Goal: Task Accomplishment & Management: Complete application form

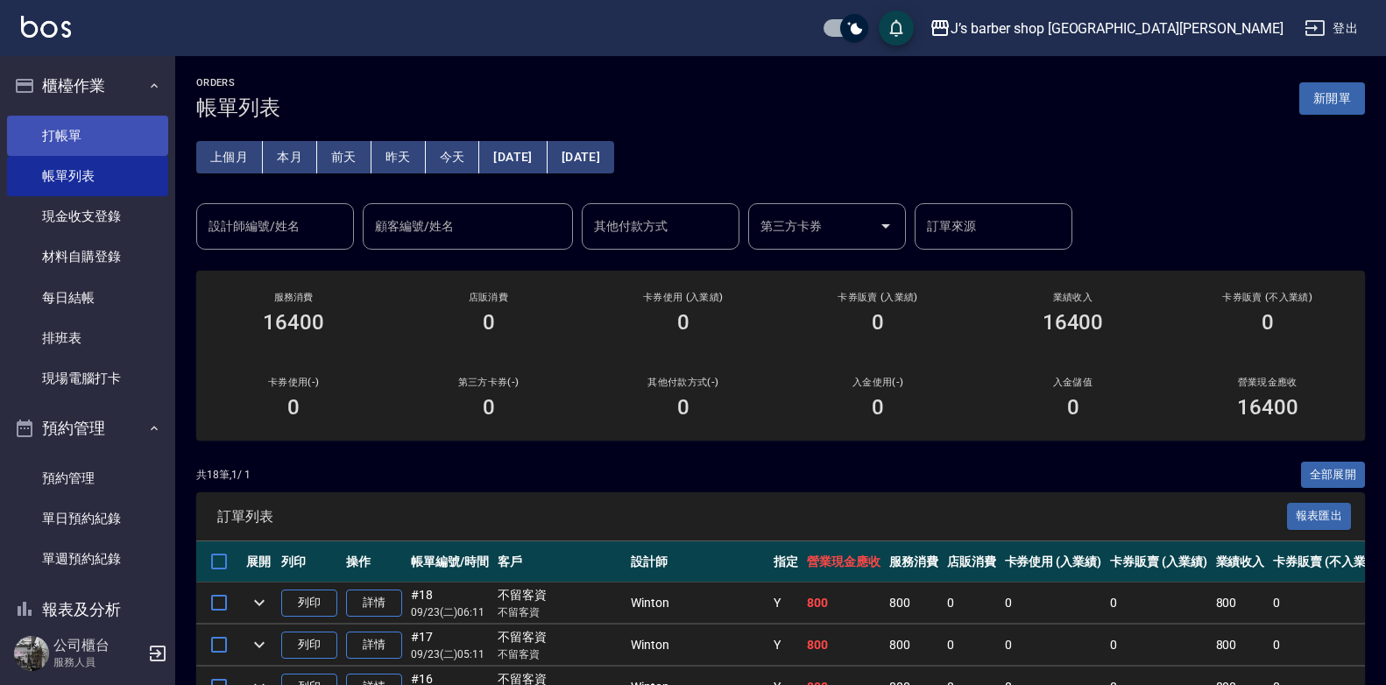
click at [53, 127] on link "打帳單" at bounding box center [87, 136] width 161 height 40
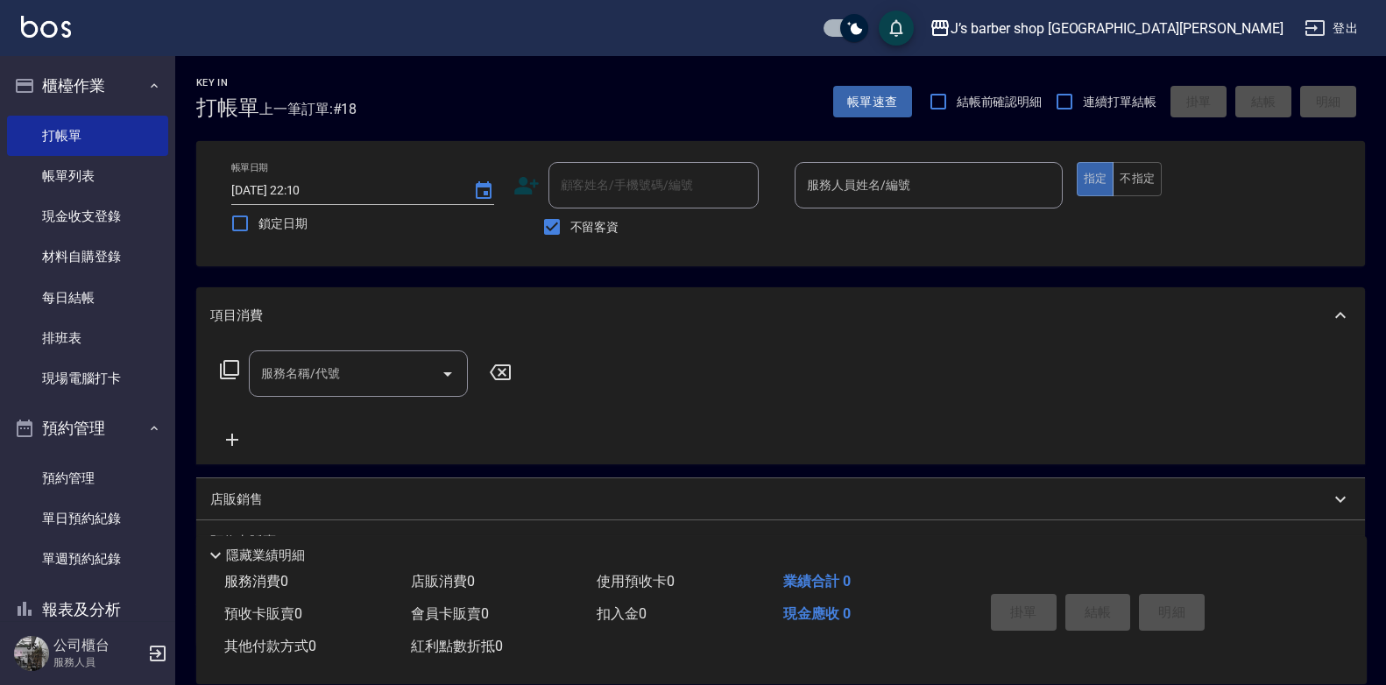
click at [920, 188] on input "服務人員姓名/編號" at bounding box center [929, 185] width 252 height 31
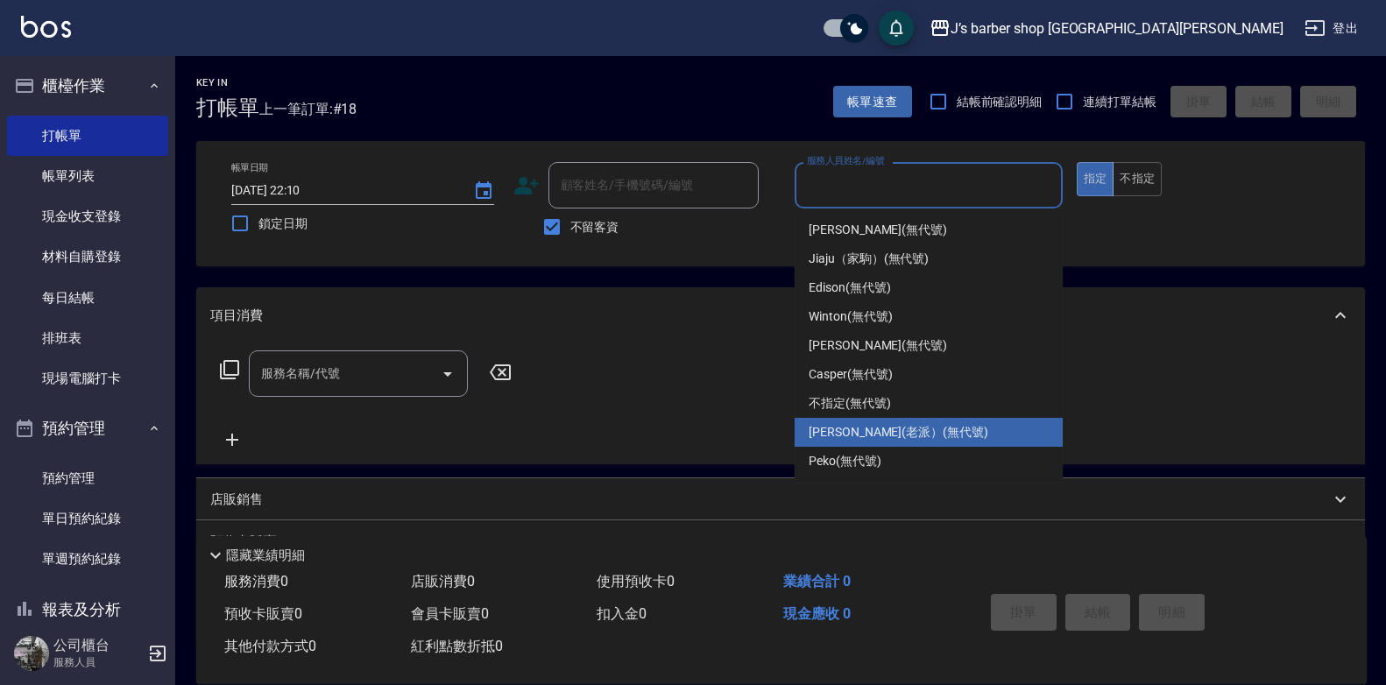
click at [849, 427] on span "[PERSON_NAME](老派） (無代號)" at bounding box center [899, 432] width 180 height 18
type input "[PERSON_NAME](老派）(無代號)"
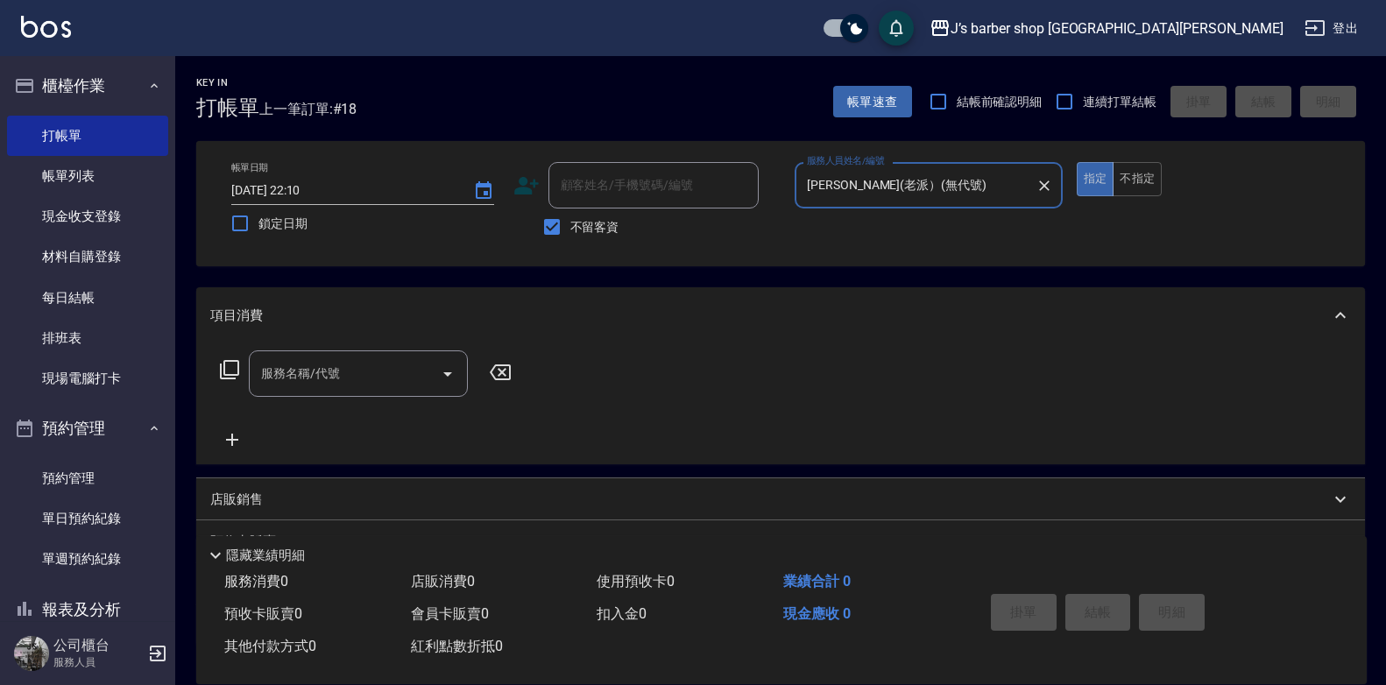
click at [337, 373] on input "服務名稱/代號" at bounding box center [345, 373] width 177 height 31
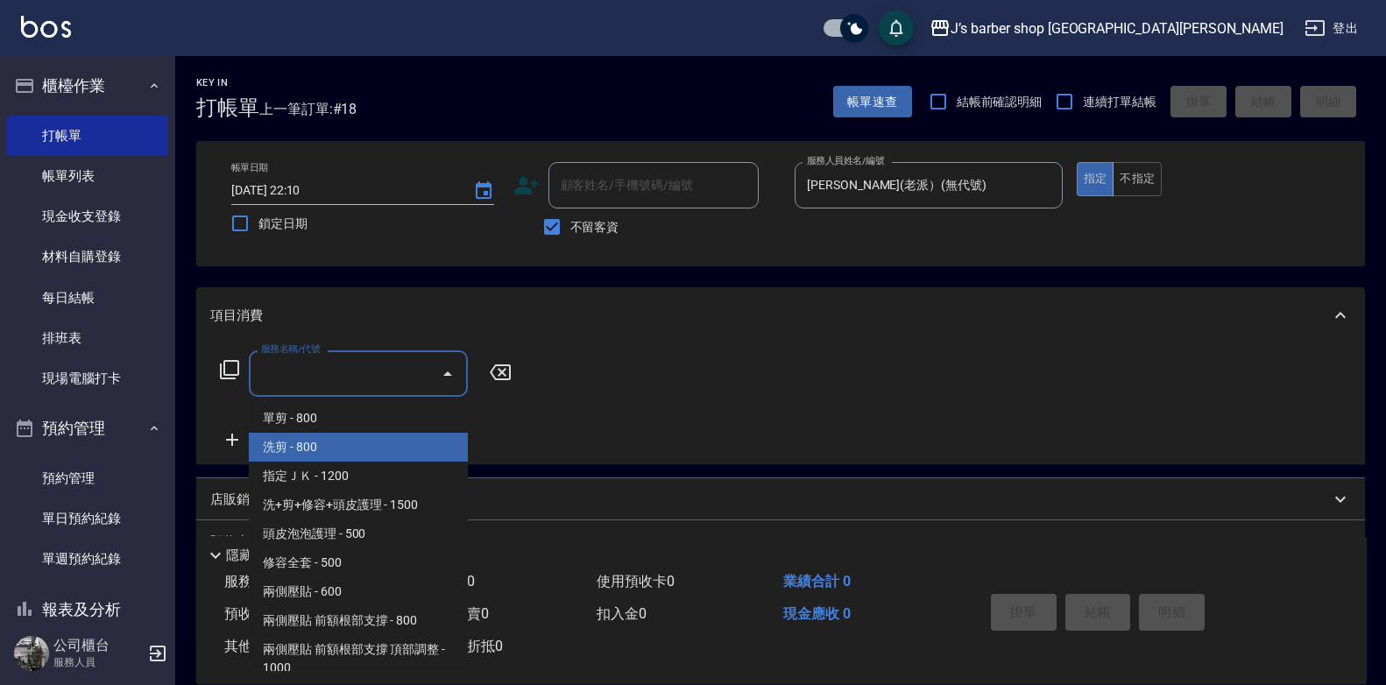
click at [349, 452] on span "洗剪 - 800" at bounding box center [358, 447] width 219 height 29
type input "洗剪(101)"
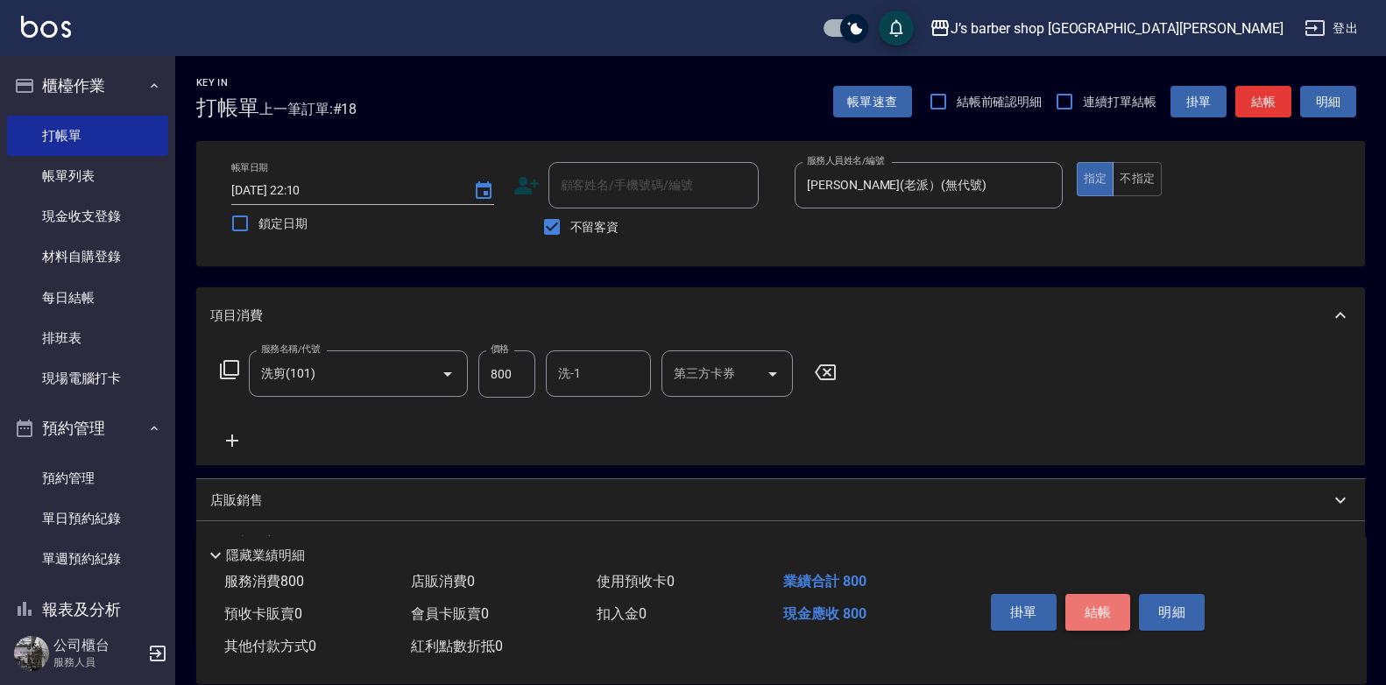
click at [1091, 603] on button "結帳" at bounding box center [1099, 612] width 66 height 37
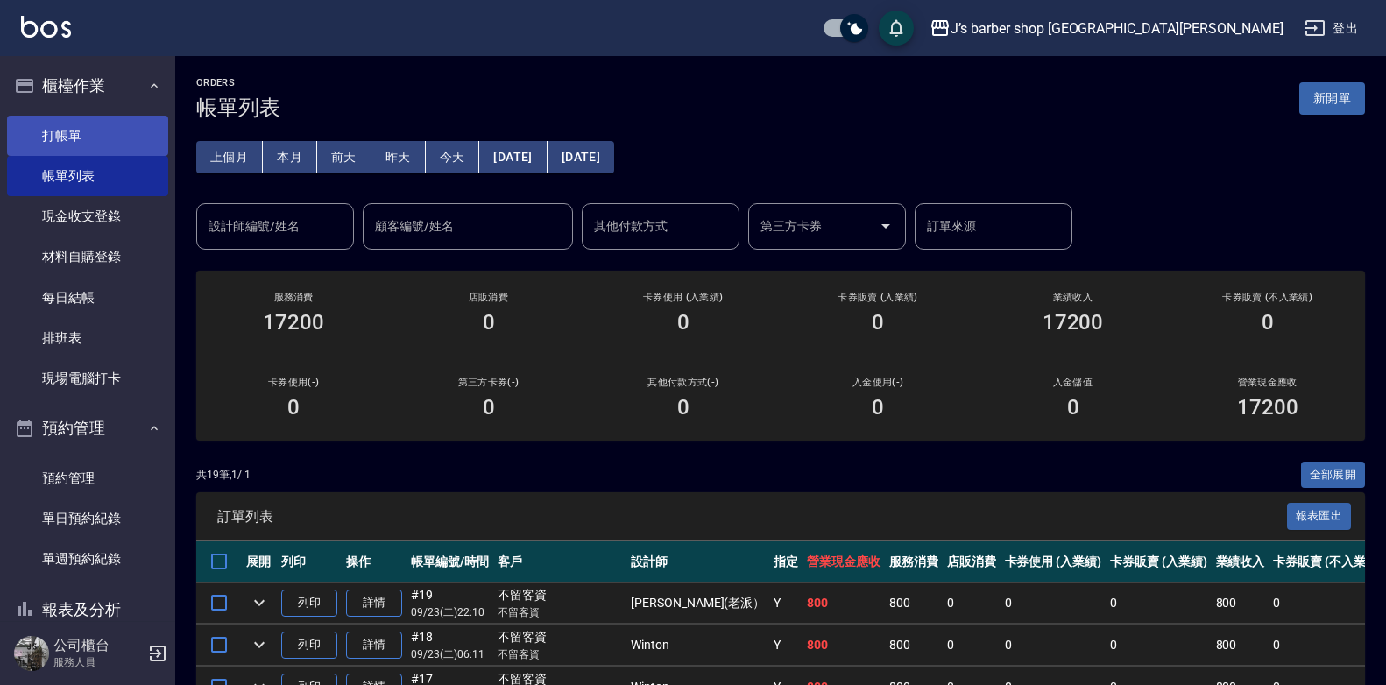
click at [83, 152] on link "打帳單" at bounding box center [87, 136] width 161 height 40
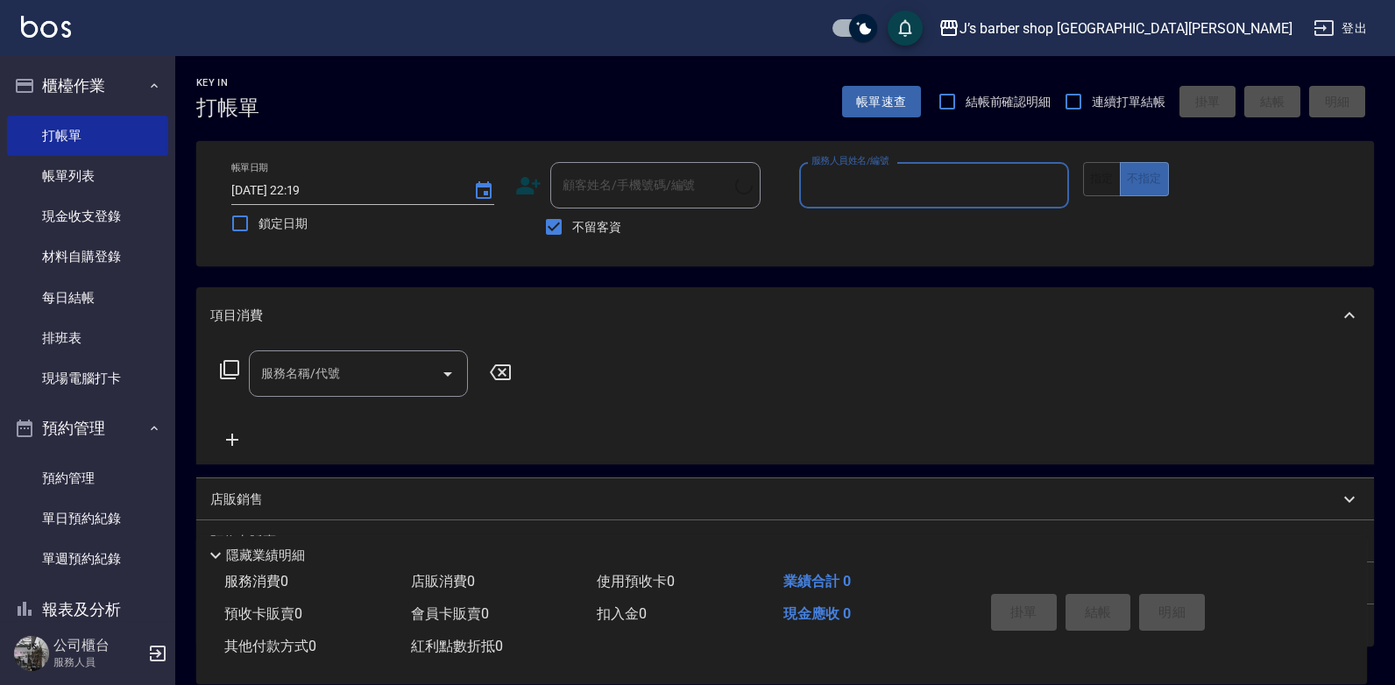
click at [89, 179] on link "帳單列表" at bounding box center [87, 176] width 161 height 40
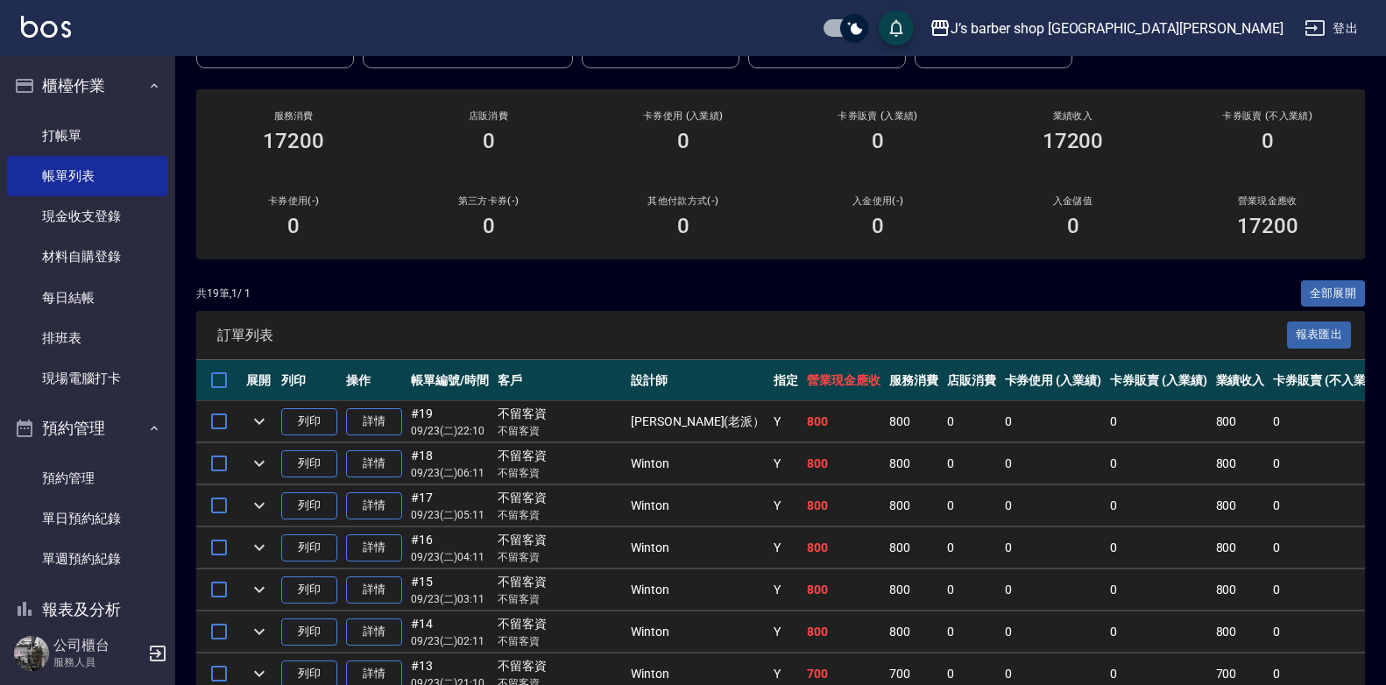
scroll to position [351, 0]
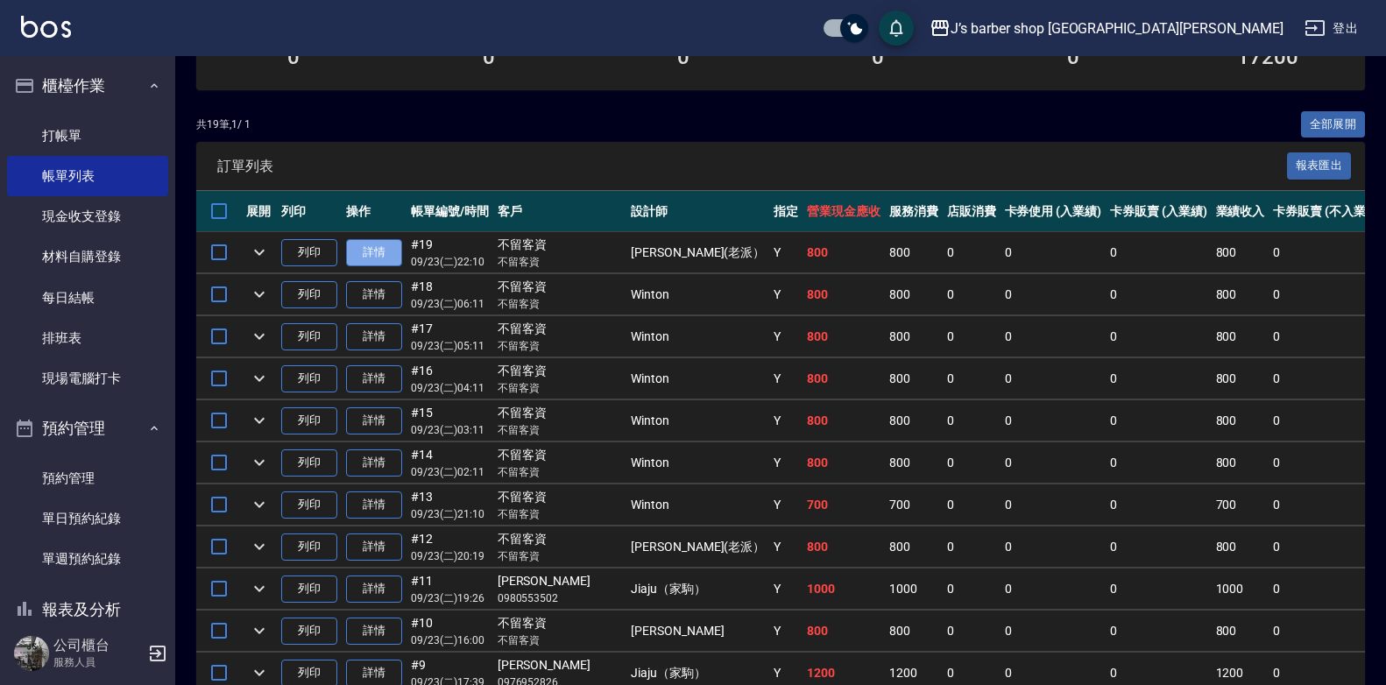
click at [394, 254] on link "詳情" at bounding box center [374, 252] width 56 height 27
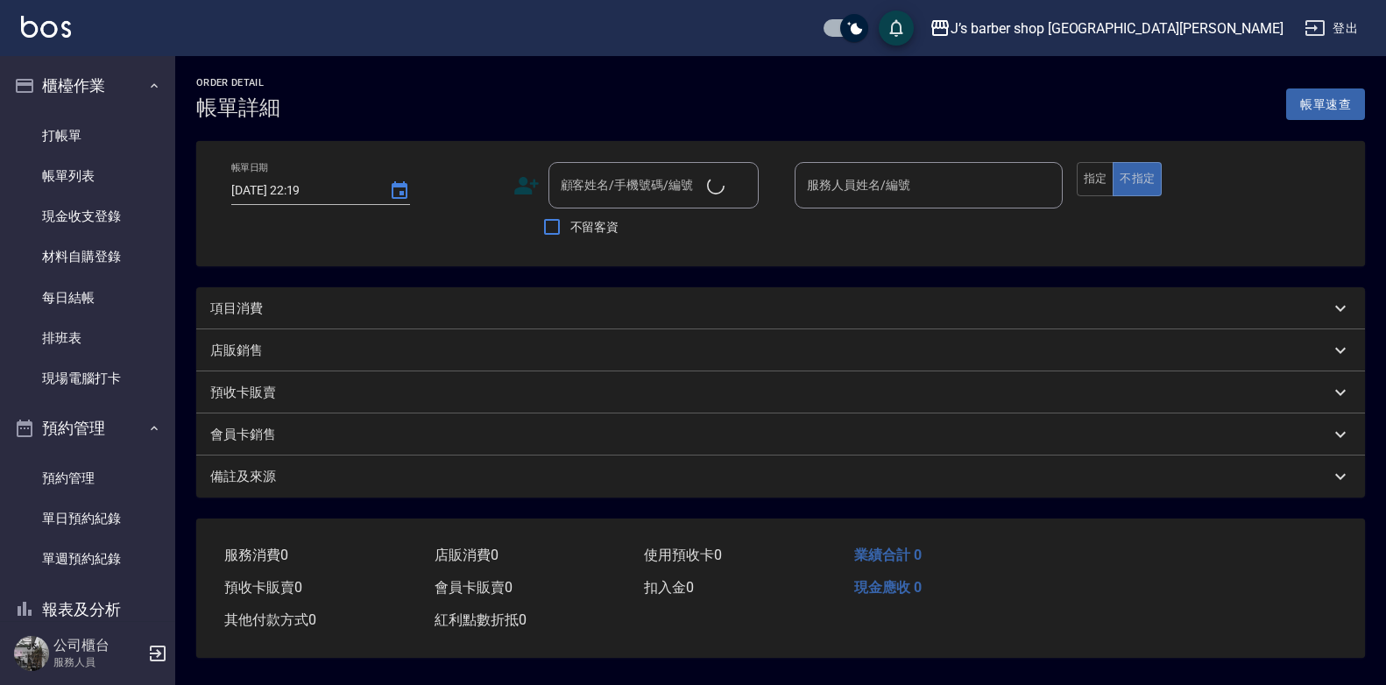
type input "[DATE] 22:10"
checkbox input "true"
type input "[PERSON_NAME](老派）(無代號)"
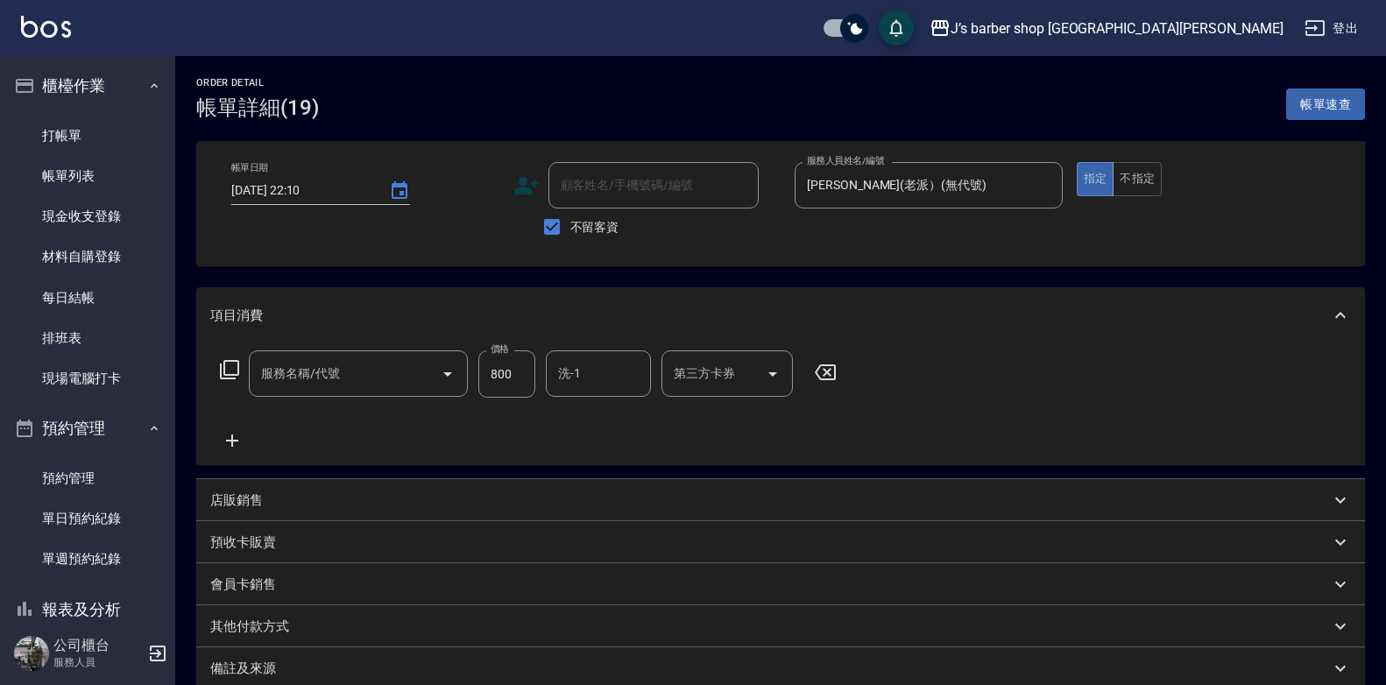
type input "洗剪(101)"
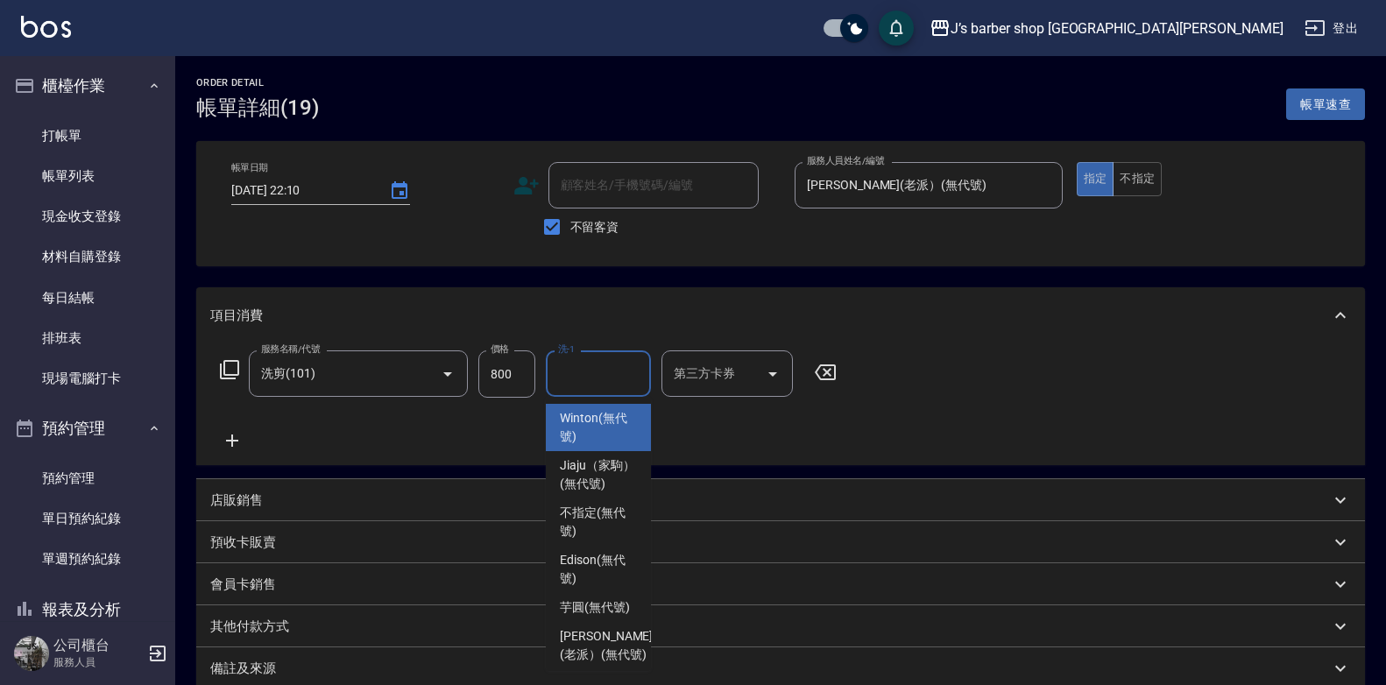
click at [635, 385] on input "洗-1" at bounding box center [598, 373] width 89 height 31
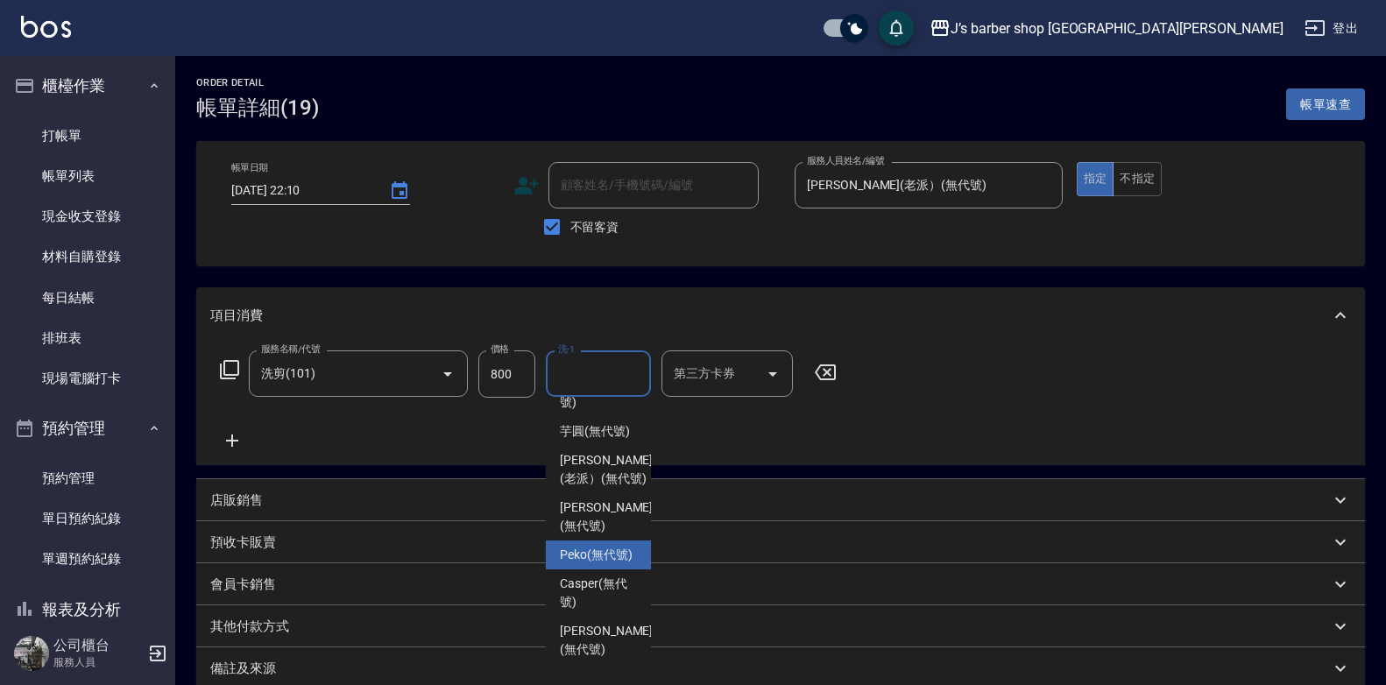
scroll to position [162, 0]
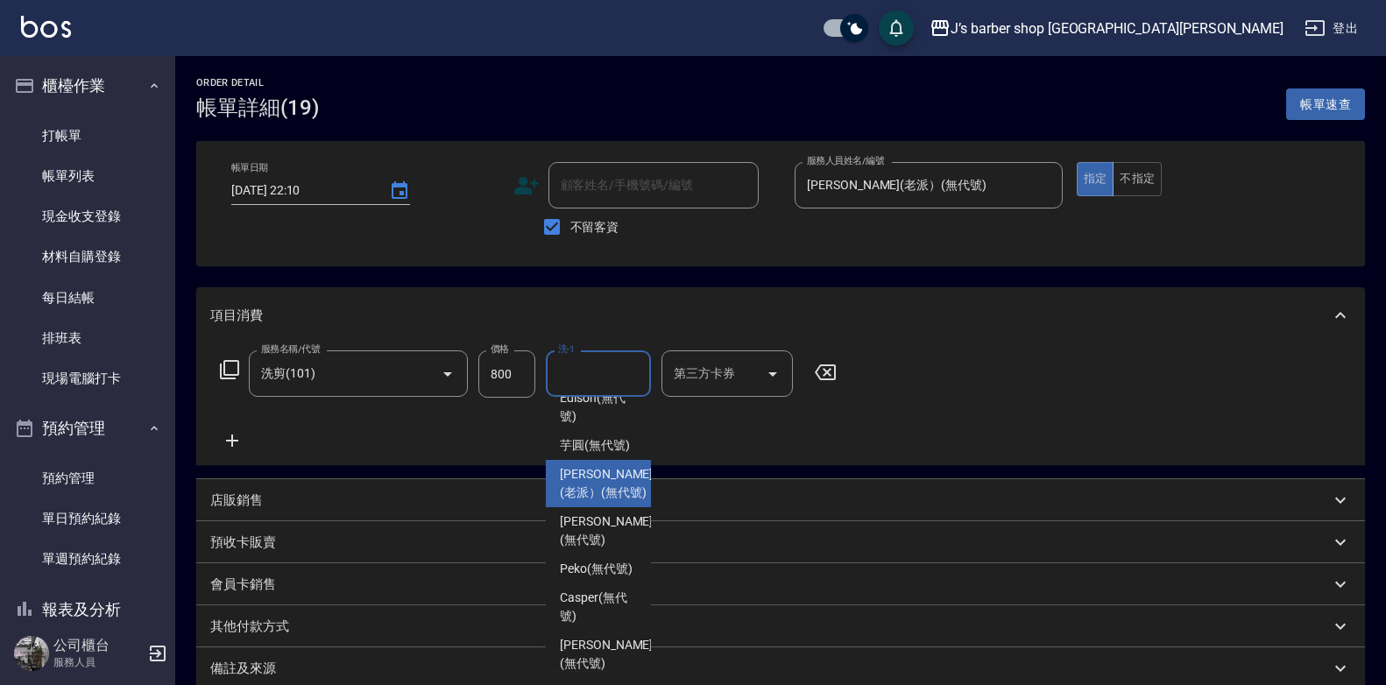
click at [592, 502] on span "[PERSON_NAME](老派） (無代號)" at bounding box center [606, 483] width 93 height 37
type input "[PERSON_NAME](老派）(無代號)"
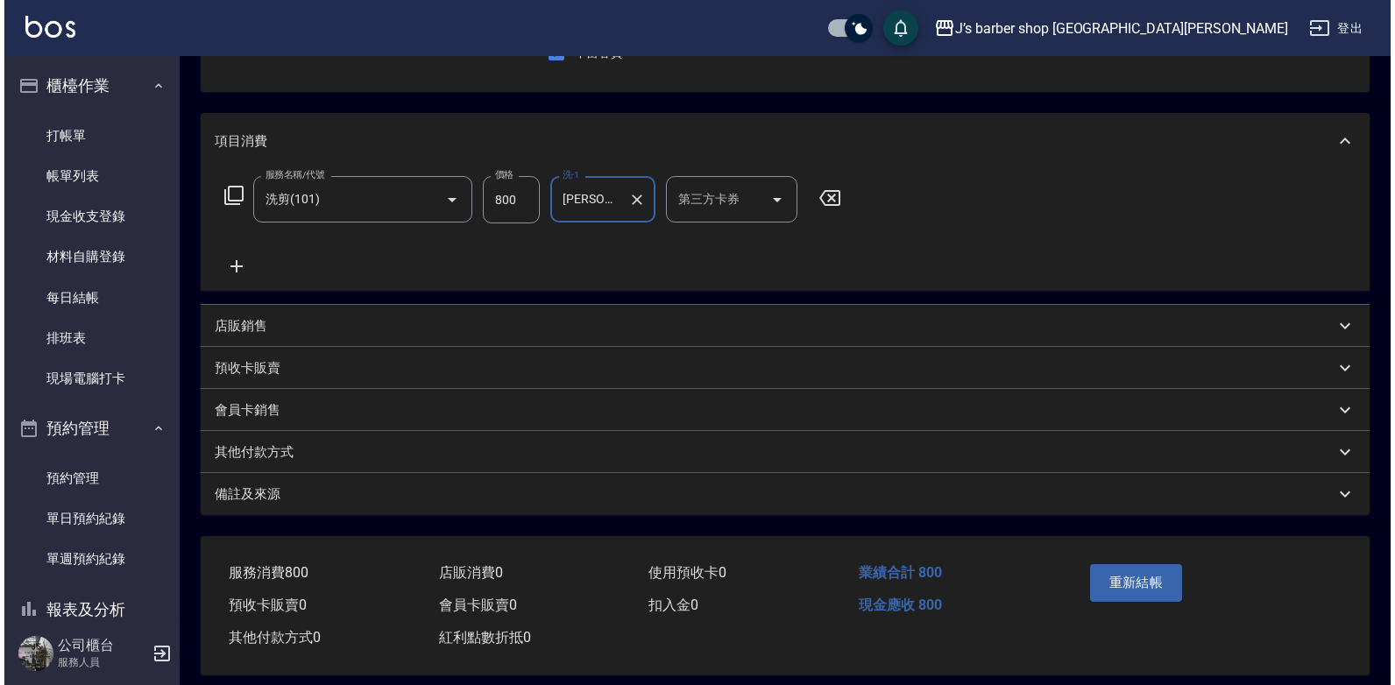
scroll to position [175, 0]
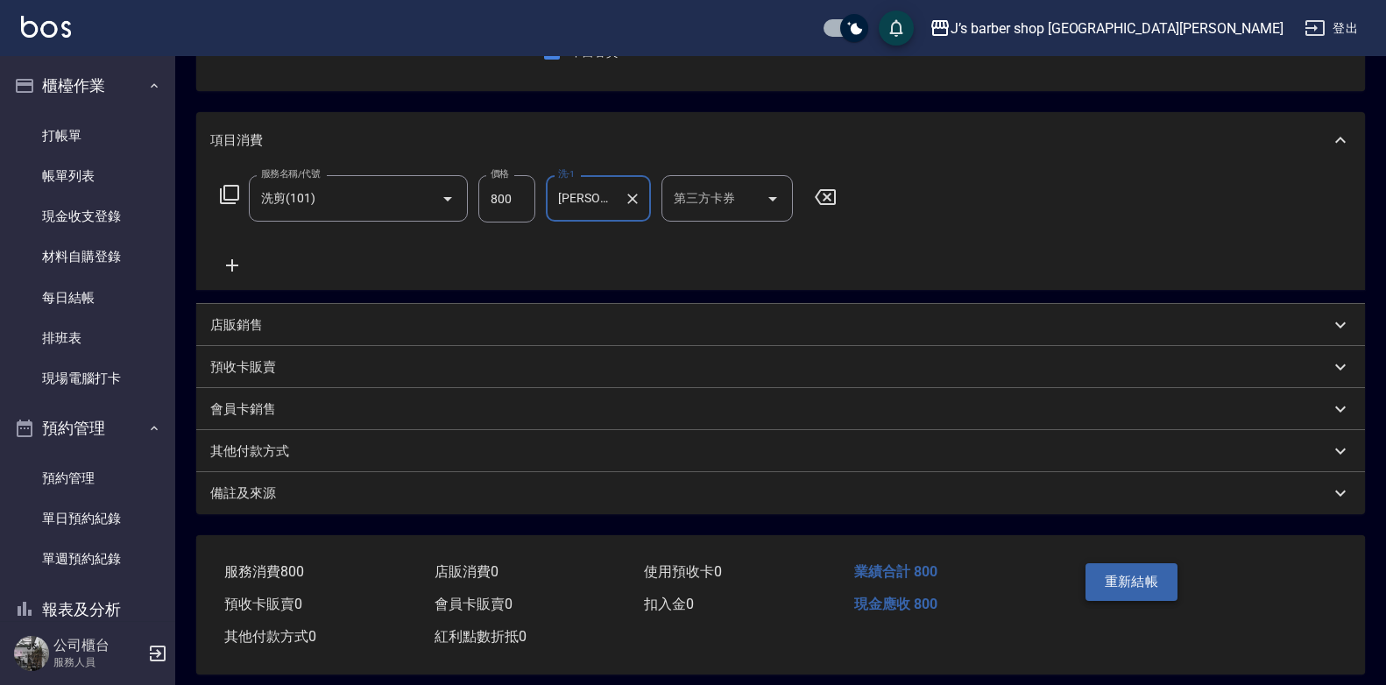
click at [1139, 583] on button "重新結帳" at bounding box center [1132, 581] width 93 height 37
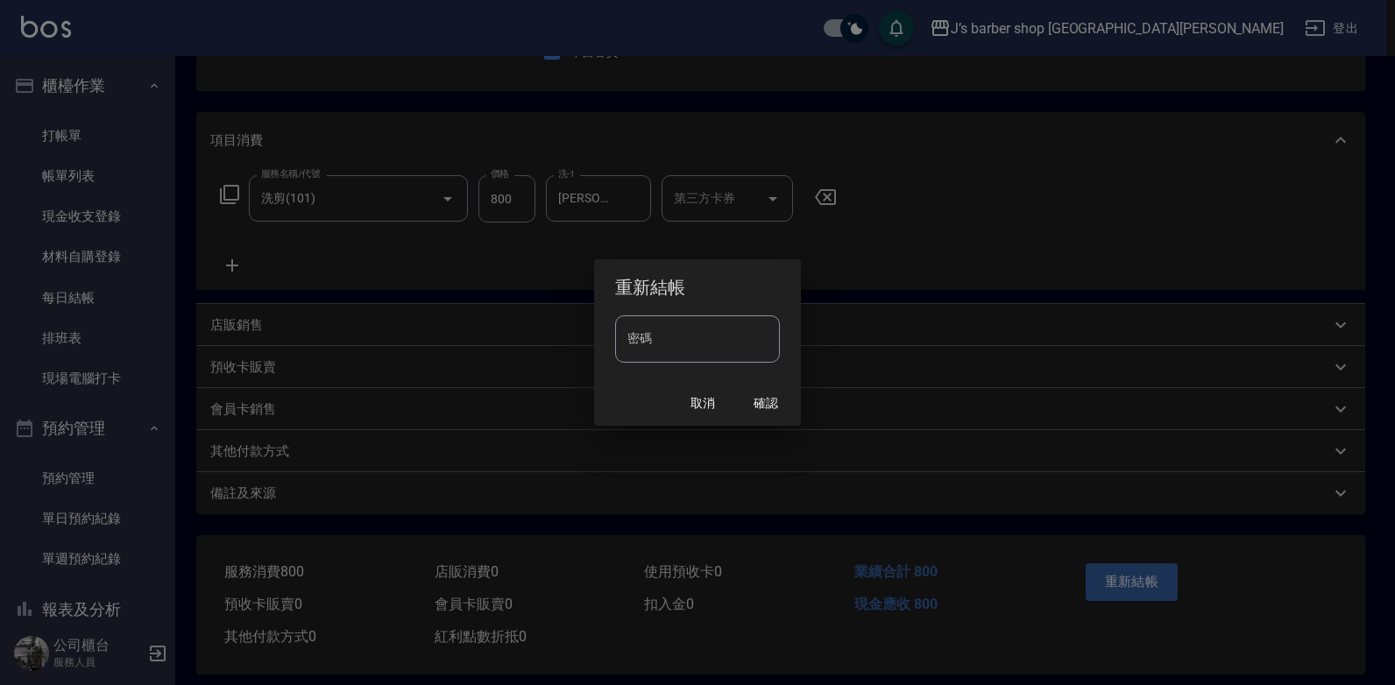
click at [672, 336] on input "密碼" at bounding box center [697, 338] width 165 height 47
type input "****"
click at [761, 400] on button "確認" at bounding box center [766, 403] width 56 height 32
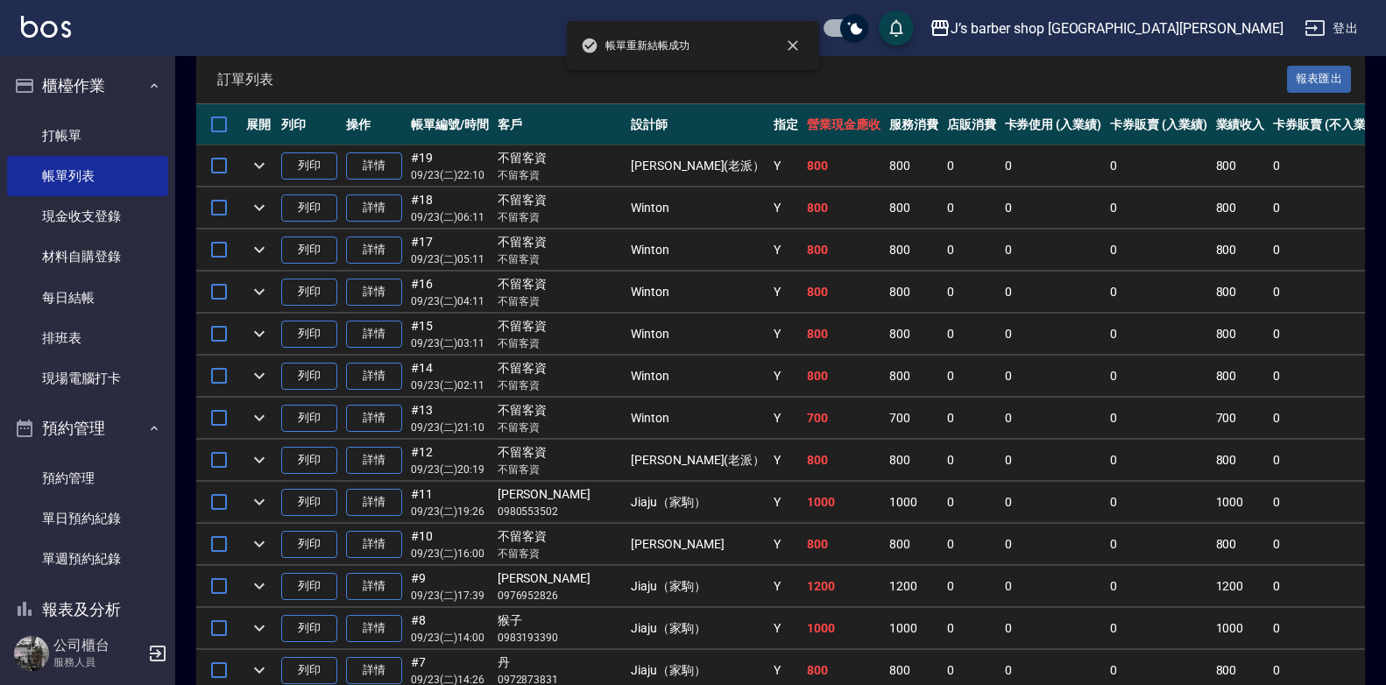
scroll to position [438, 0]
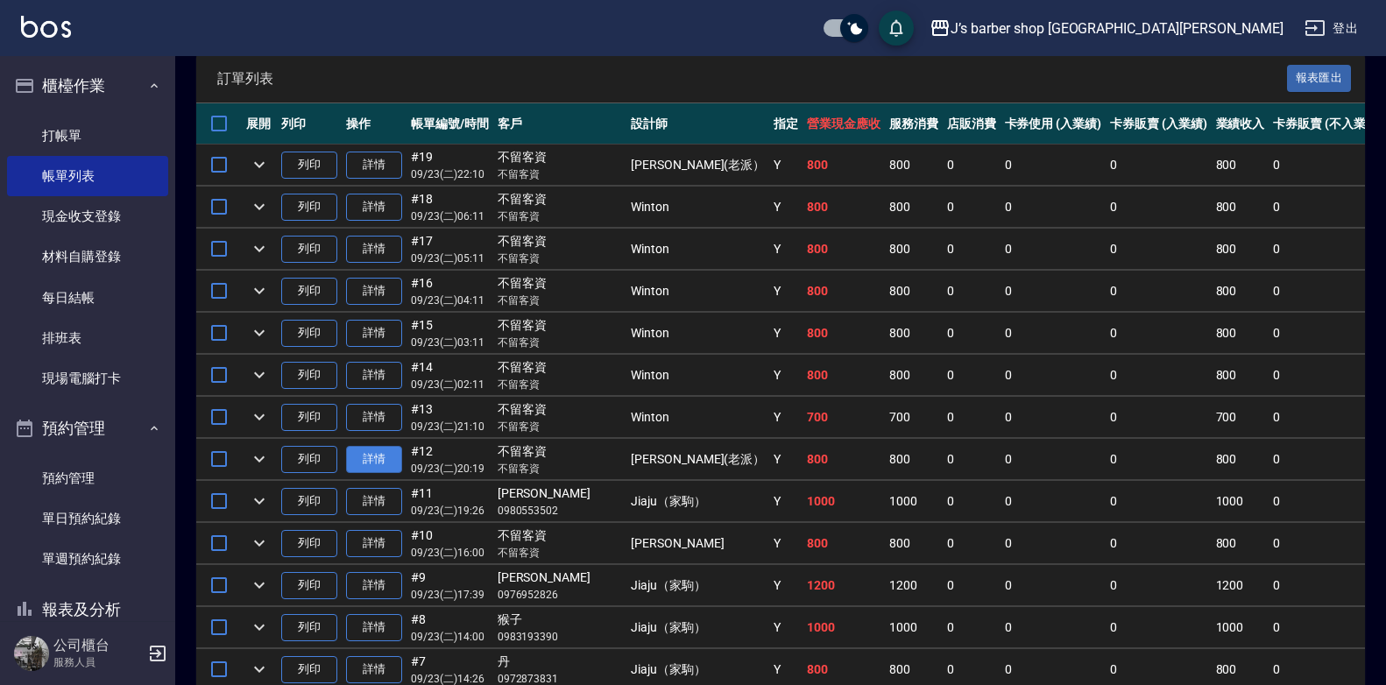
click at [360, 464] on link "詳情" at bounding box center [374, 459] width 56 height 27
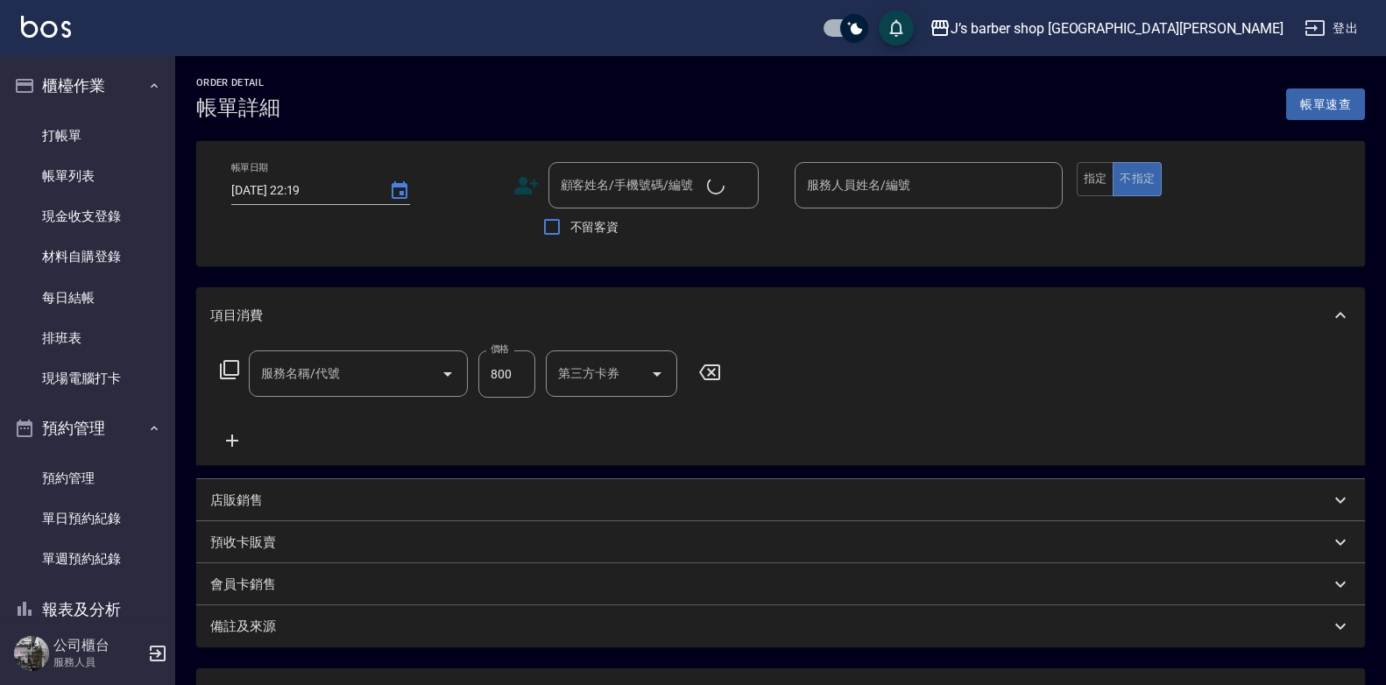
type input "[DATE] 20:19"
checkbox input "true"
type input "[PERSON_NAME](老派）(無代號)"
type input "洗剪(101)"
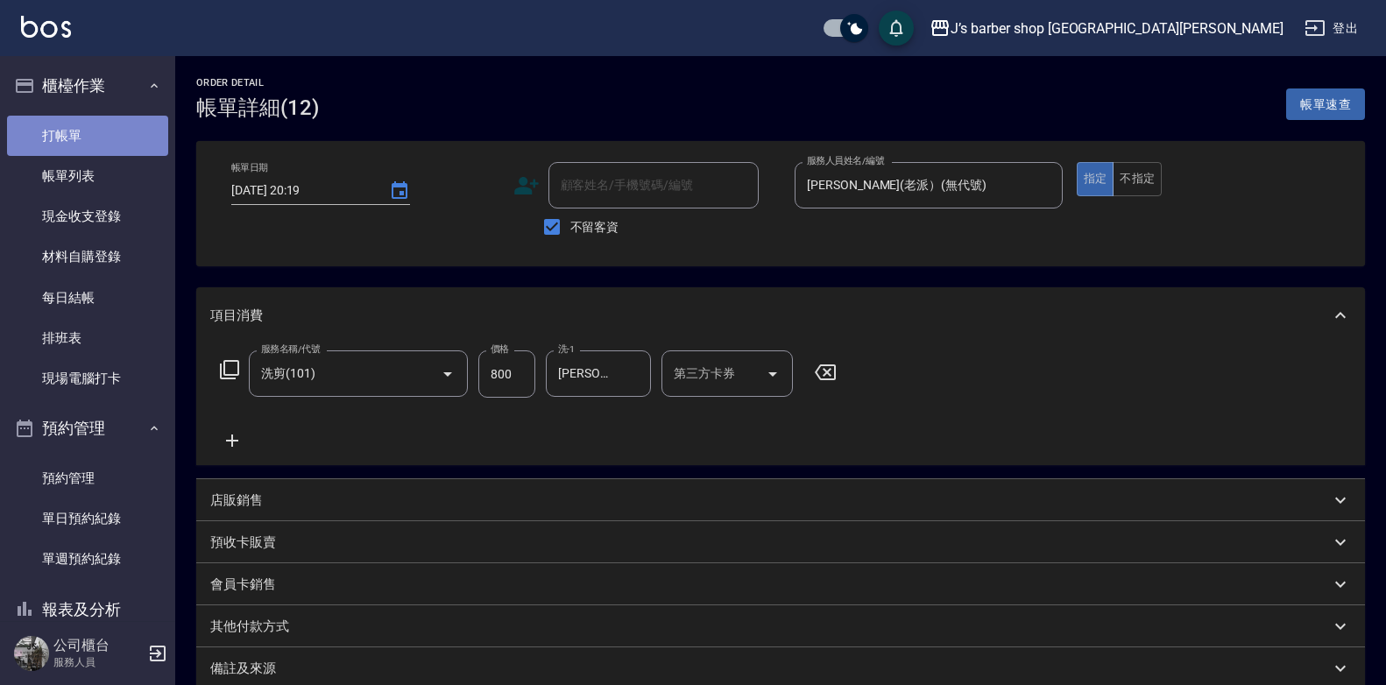
click at [95, 151] on link "打帳單" at bounding box center [87, 136] width 161 height 40
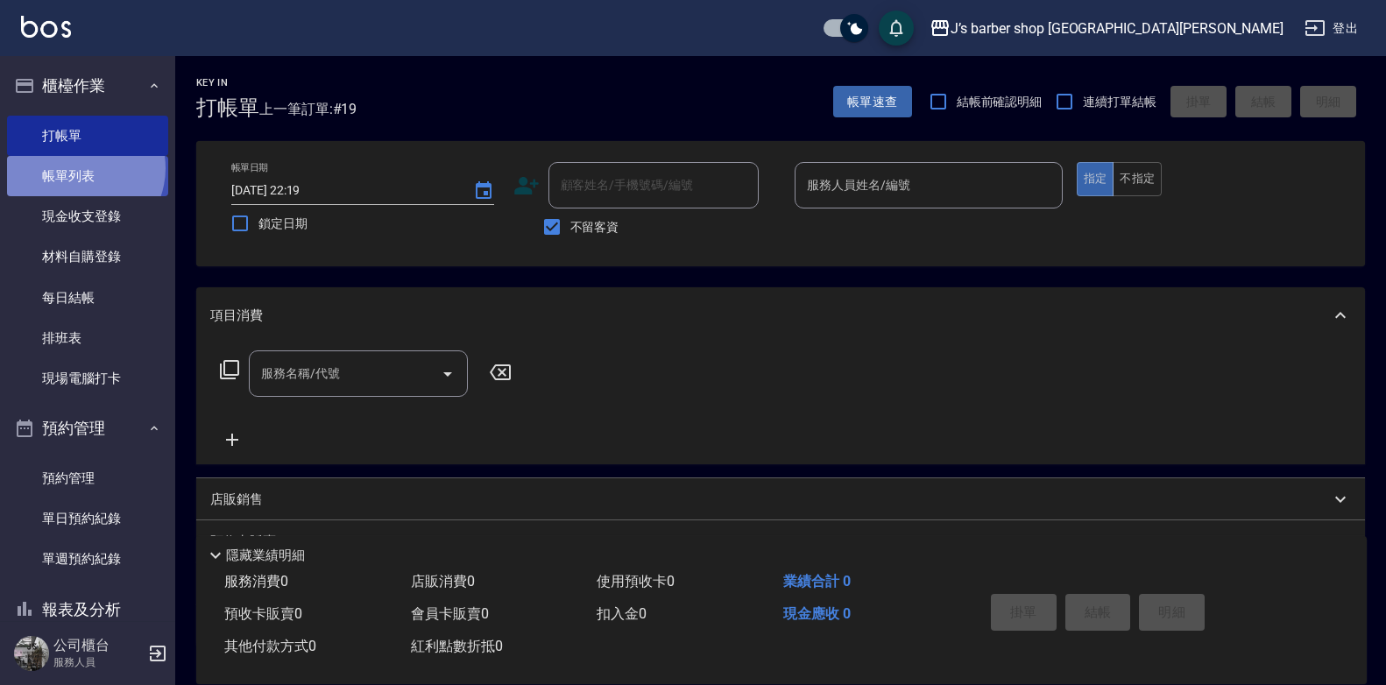
click at [81, 168] on link "帳單列表" at bounding box center [87, 176] width 161 height 40
